Goal: Information Seeking & Learning: Learn about a topic

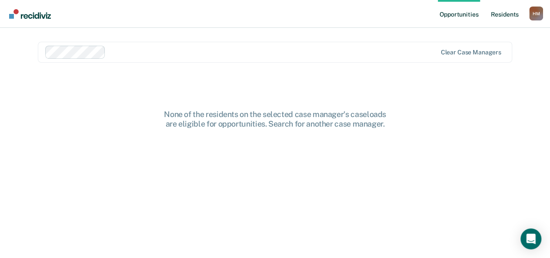
click at [505, 13] on link "Resident s" at bounding box center [504, 14] width 32 height 28
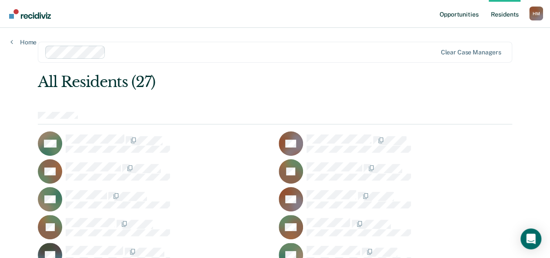
click at [468, 16] on link "Opportunities" at bounding box center [459, 14] width 42 height 28
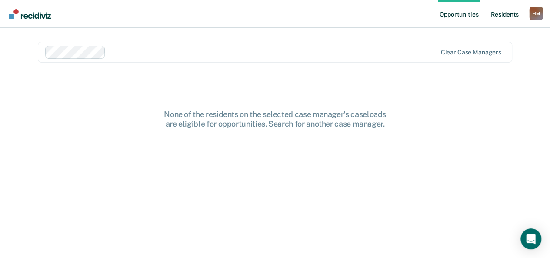
click at [507, 13] on link "Resident s" at bounding box center [504, 14] width 32 height 28
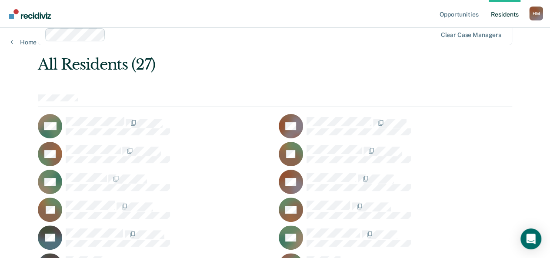
scroll to position [35, 0]
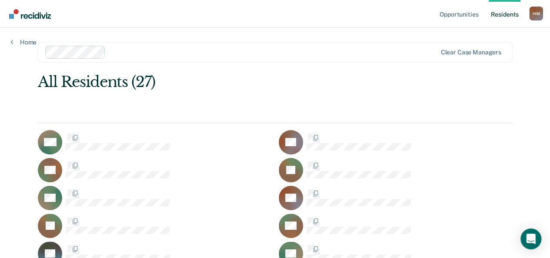
scroll to position [35, 0]
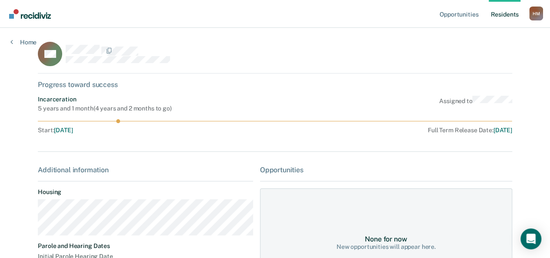
scroll to position [35, 0]
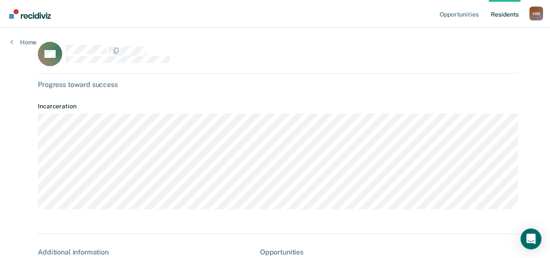
scroll to position [35, 0]
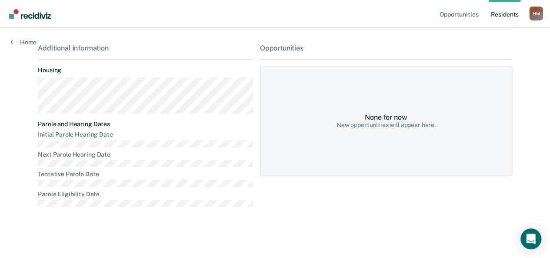
scroll to position [122, 0]
click at [451, 13] on link "Opportunities" at bounding box center [459, 14] width 42 height 28
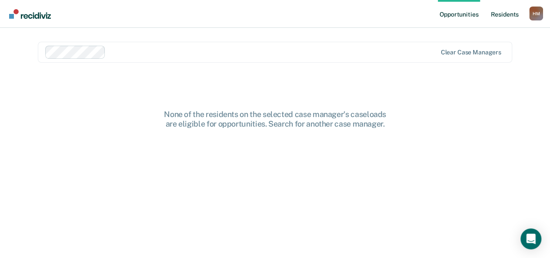
click at [494, 12] on link "Resident s" at bounding box center [504, 14] width 32 height 28
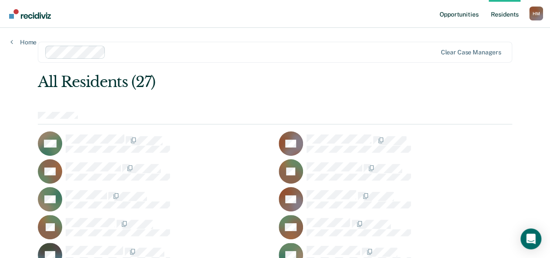
click at [474, 13] on link "Opportunities" at bounding box center [459, 14] width 42 height 28
